Goal: Task Accomplishment & Management: Use online tool/utility

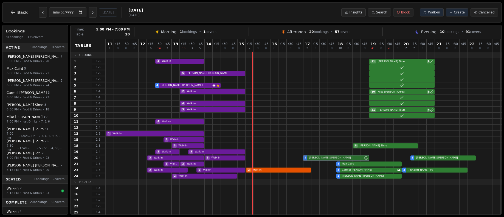
click at [334, 158] on div "3 Walk-in 3 Walk-in 2 [PERSON_NAME] 2 [PERSON_NAME]" at bounding box center [320, 158] width 428 height 6
select select "****"
select select "*"
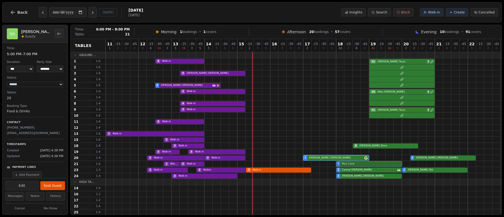
click at [360, 163] on div "1 Walk-in 2 Walk-in 5 [PERSON_NAME]" at bounding box center [320, 164] width 428 height 6
click at [368, 170] on div "3 Walk-in 2 Walkin 2 Walk-in 3 [PERSON_NAME] 2 [PERSON_NAME]" at bounding box center [320, 170] width 428 height 6
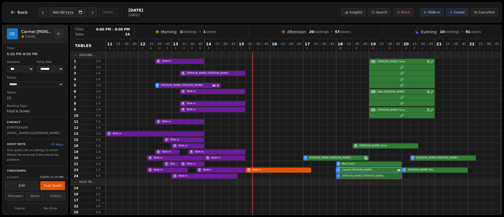
click at [368, 173] on div "2 Walk-in 2 [PERSON_NAME]" at bounding box center [320, 176] width 428 height 6
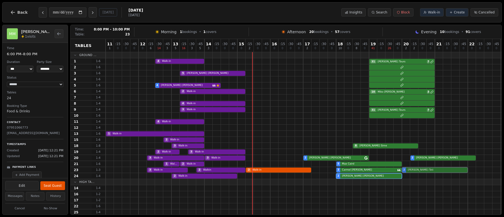
click at [408, 169] on div "3 Walk-in 2 Walkin 2 Walk-in 3 [PERSON_NAME] 2 [PERSON_NAME]" at bounding box center [320, 170] width 428 height 6
click at [431, 156] on div "3 Walk-in 3 Walk-in 2 [PERSON_NAME] 2 [PERSON_NAME]" at bounding box center [320, 158] width 428 height 6
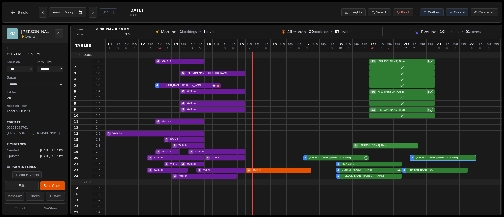
click at [397, 145] on div "3 Walk-in 8 [PERSON_NAME]" at bounding box center [320, 146] width 428 height 6
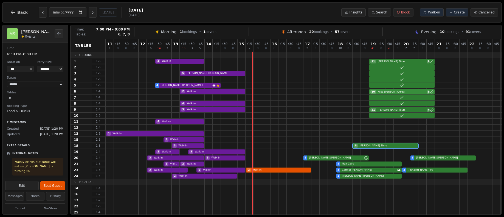
click at [409, 90] on div "2 Walk-in 10 [PERSON_NAME] 3" at bounding box center [320, 91] width 428 height 6
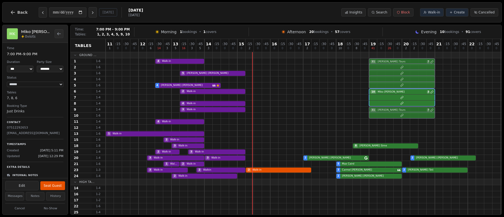
click at [408, 109] on div "3 Walk-in 31 [PERSON_NAME] Tours 7" at bounding box center [320, 109] width 428 height 6
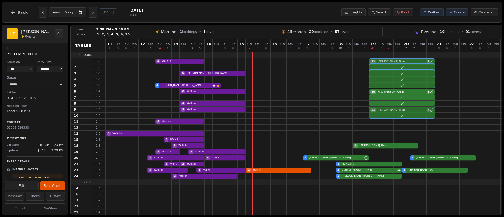
click at [403, 61] on div "4 Walk-in 31 [PERSON_NAME] Tours 7" at bounding box center [320, 61] width 428 height 6
